Goal: Task Accomplishment & Management: Manage account settings

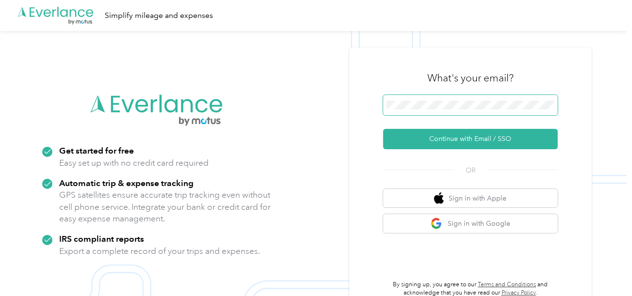
click at [413, 100] on span at bounding box center [470, 105] width 175 height 20
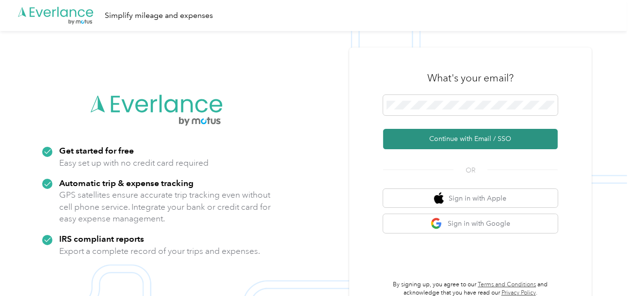
click at [424, 132] on button "Continue with Email / SSO" at bounding box center [470, 139] width 175 height 20
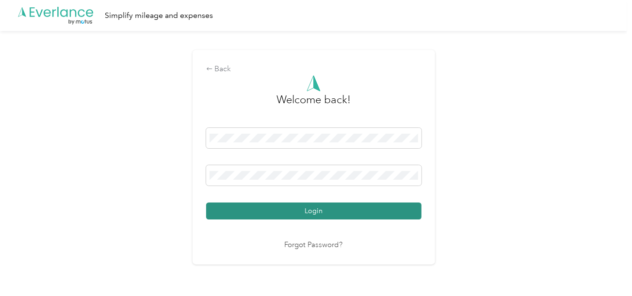
drag, startPoint x: 341, startPoint y: 208, endPoint x: 396, endPoint y: 200, distance: 55.5
click at [342, 208] on button "Login" at bounding box center [313, 211] width 215 height 17
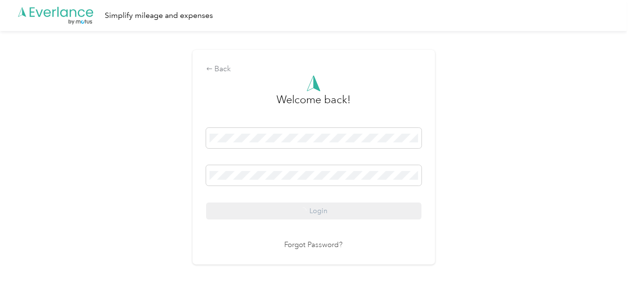
click at [468, 186] on div "Back Welcome back! Login Forgot Password?" at bounding box center [313, 161] width 627 height 261
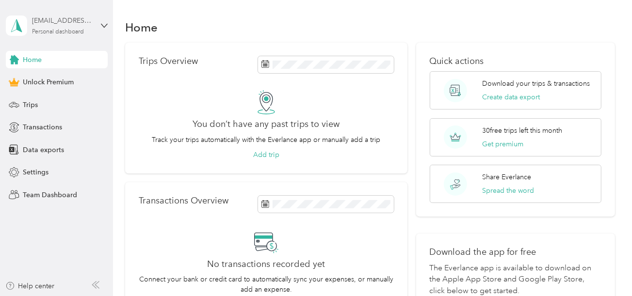
drag, startPoint x: 72, startPoint y: 15, endPoint x: 79, endPoint y: 31, distance: 18.0
click at [73, 18] on div "[EMAIL_ADDRESS][DOMAIN_NAME] Personal dashboard" at bounding box center [57, 26] width 102 height 34
click at [42, 81] on div "Log out" at bounding box center [32, 80] width 37 height 10
